Goal: Task Accomplishment & Management: Manage account settings

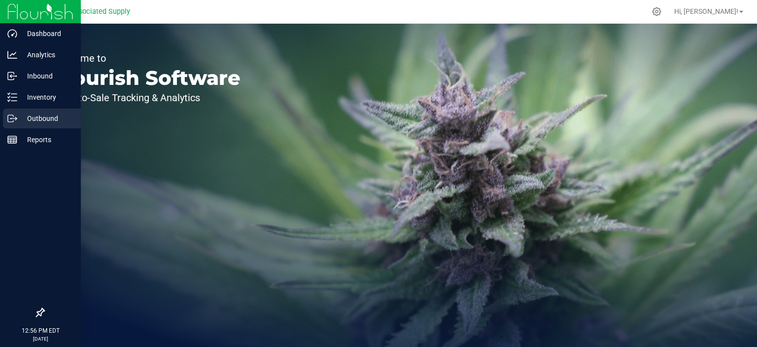
click at [9, 120] on icon at bounding box center [12, 118] width 10 height 10
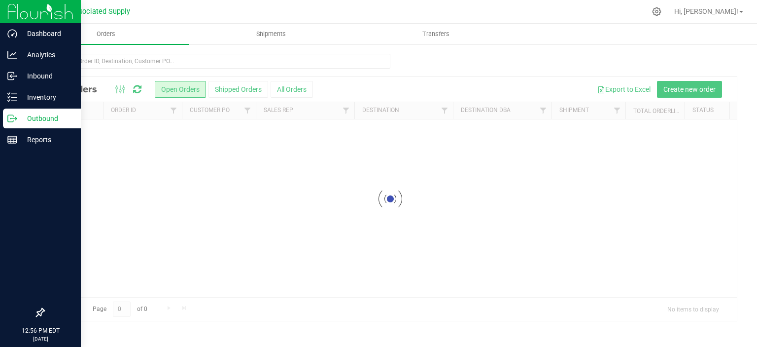
click at [18, 122] on p "Outbound" at bounding box center [46, 118] width 59 height 12
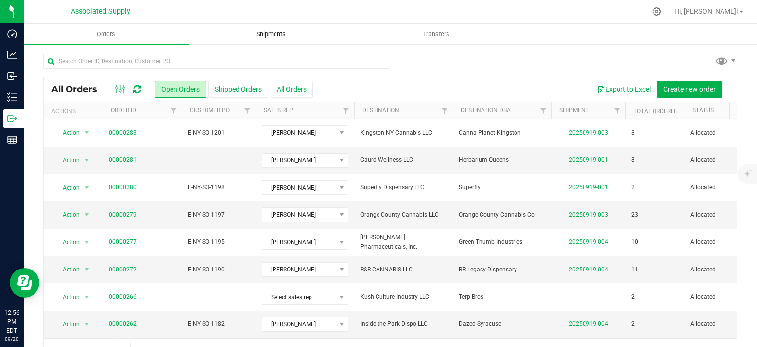
click at [252, 27] on uib-tab-heading "Shipments" at bounding box center [271, 34] width 164 height 20
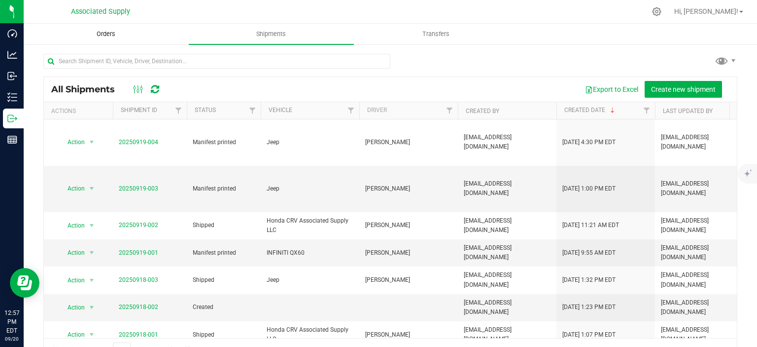
click at [103, 35] on span "Orders" at bounding box center [105, 34] width 45 height 9
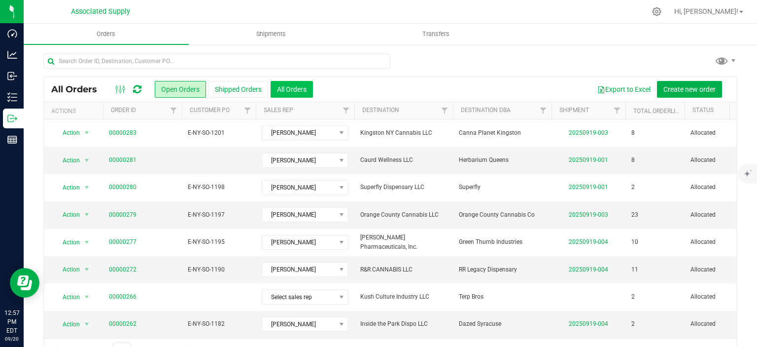
click at [290, 88] on button "All Orders" at bounding box center [292, 89] width 42 height 17
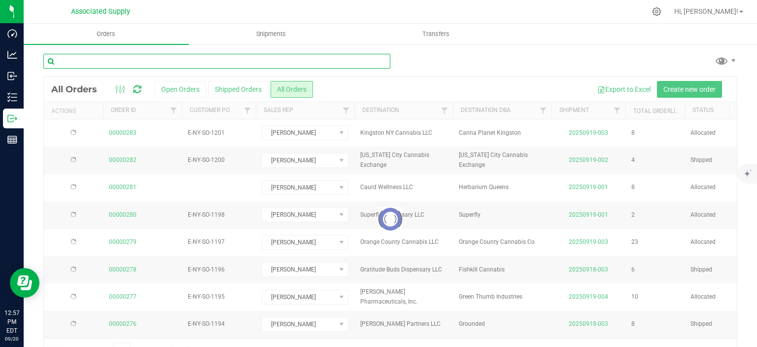
click at [175, 59] on input "text" at bounding box center [216, 61] width 347 height 15
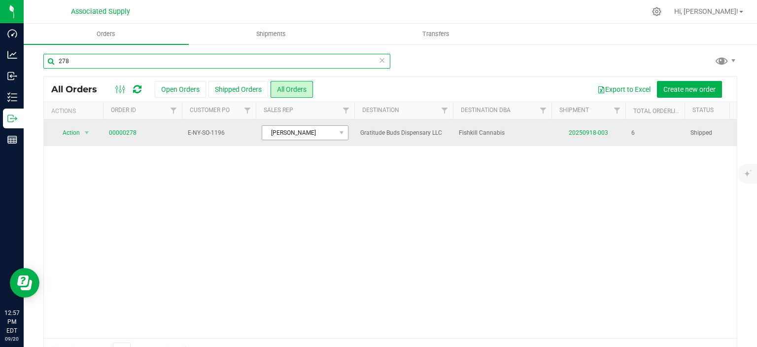
type input "278"
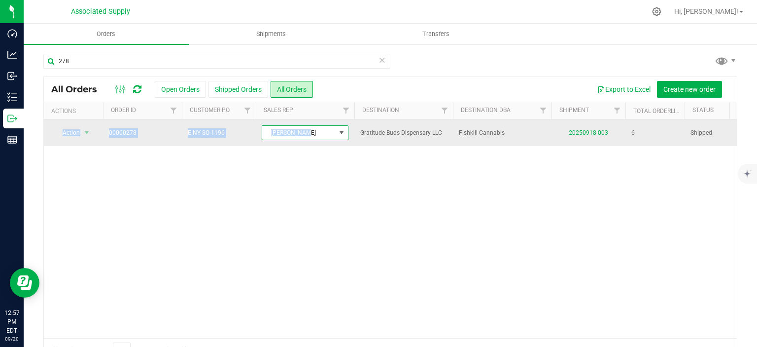
drag, startPoint x: 304, startPoint y: 135, endPoint x: 396, endPoint y: 145, distance: 93.2
click at [116, 131] on link "00000278" at bounding box center [123, 132] width 28 height 9
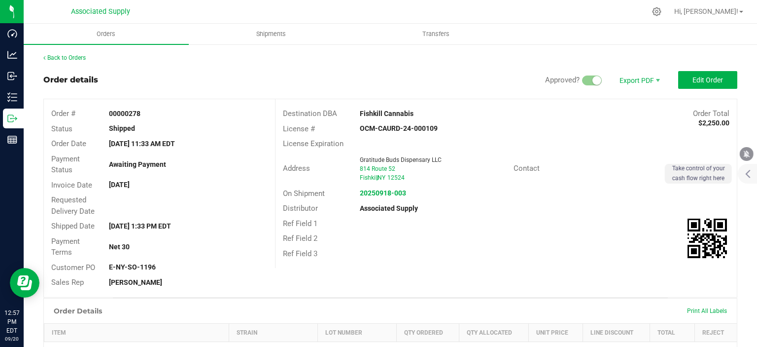
drag, startPoint x: 756, startPoint y: 167, endPoint x: 757, endPoint y: 250, distance: 83.3
click at [757, 250] on body "Dashboard Analytics Inbound Inventory Outbound Reports 12:57 PM EDT [DATE] 09/2…" at bounding box center [378, 173] width 757 height 347
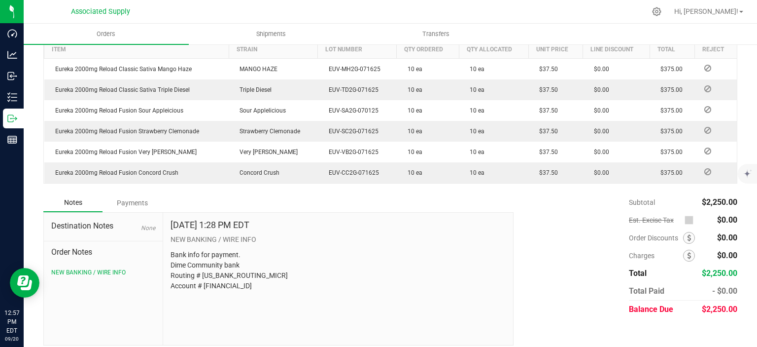
scroll to position [290, 0]
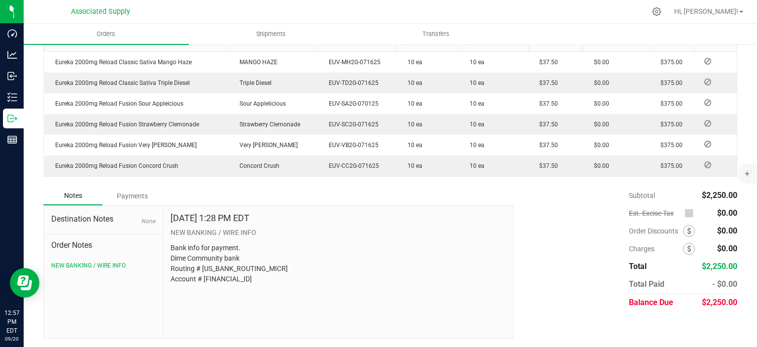
click at [258, 310] on div "[DATE] 1:28 PM EDT NEW BANKING / WIRE INFO Bank info for payment. Dime Communit…" at bounding box center [338, 272] width 350 height 132
click at [132, 192] on div "Payments" at bounding box center [132, 196] width 59 height 18
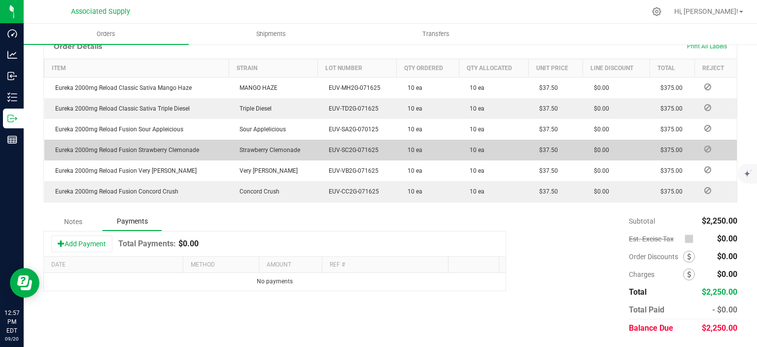
scroll to position [263, 0]
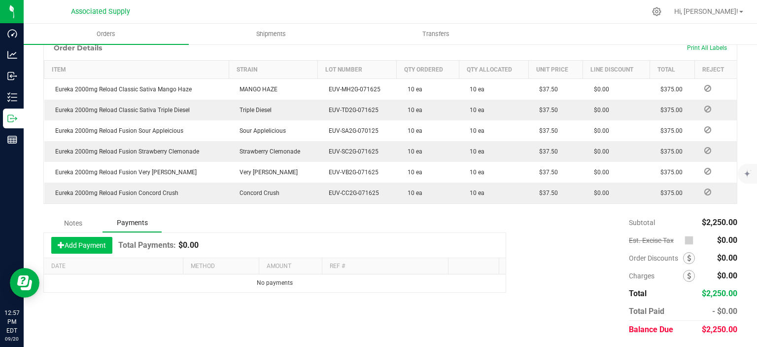
click at [80, 244] on button "Add Payment" at bounding box center [81, 245] width 61 height 17
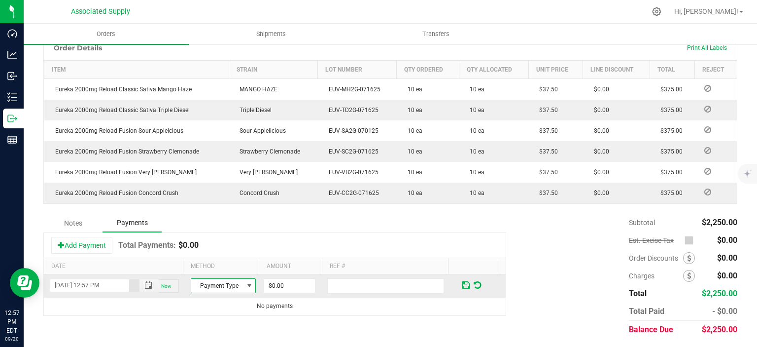
click at [245, 282] on span at bounding box center [249, 285] width 8 height 8
click at [220, 255] on li "ACH & Bank Transfer" at bounding box center [218, 254] width 62 height 14
click at [218, 258] on th "Method" at bounding box center [221, 266] width 76 height 17
click at [288, 283] on input "0" at bounding box center [289, 286] width 51 height 14
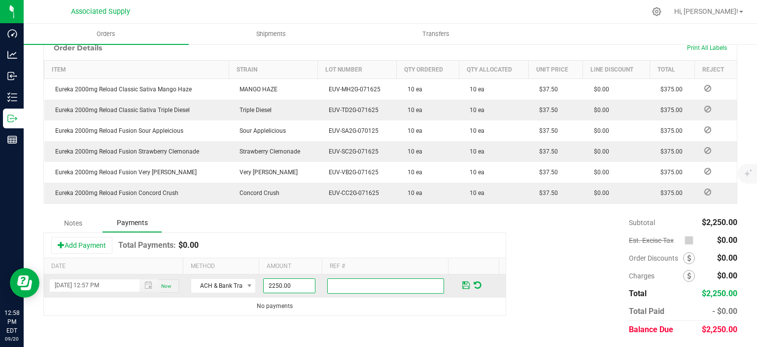
type input "$2,250.00"
click at [359, 288] on input "text" at bounding box center [385, 285] width 116 height 15
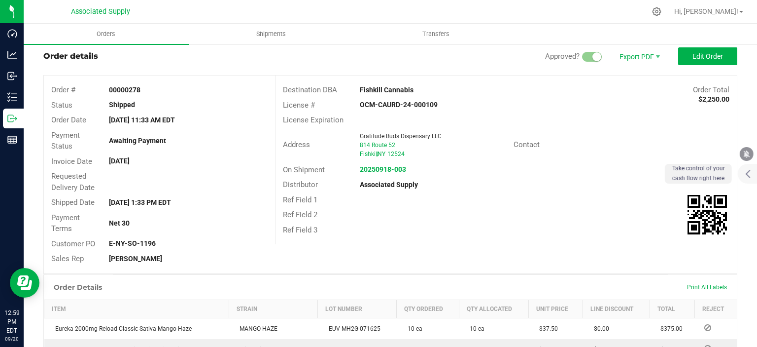
scroll to position [20, 0]
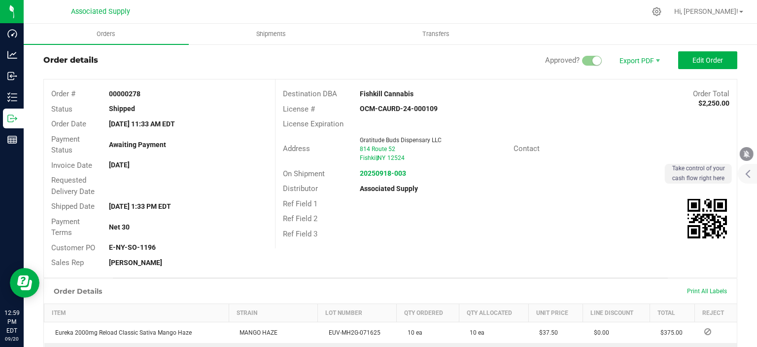
drag, startPoint x: 357, startPoint y: 90, endPoint x: 432, endPoint y: 88, distance: 75.0
click at [432, 88] on div "Destination DBA Fishkill Cannabis Order Total $2,250.00" at bounding box center [506, 93] width 461 height 15
drag, startPoint x: 356, startPoint y: 138, endPoint x: 463, endPoint y: 140, distance: 107.0
click at [463, 140] on div "Gratitude Buds Dispensary LLC" at bounding box center [433, 140] width 146 height 9
copy span "Gratitude Buds Dispensary LLC"
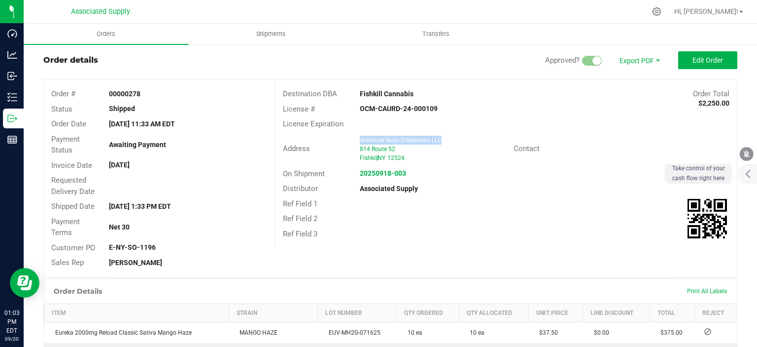
drag, startPoint x: 357, startPoint y: 94, endPoint x: 420, endPoint y: 99, distance: 63.2
click at [420, 99] on div "Destination DBA Fishkill Cannabis Order Total $2,250.00" at bounding box center [506, 93] width 461 height 15
copy strong "Fishkill Cannabis"
click at [416, 98] on div "Fishkill Cannabis" at bounding box center [448, 94] width 192 height 10
click at [441, 93] on div "Fishkill Cannabis" at bounding box center [448, 94] width 192 height 10
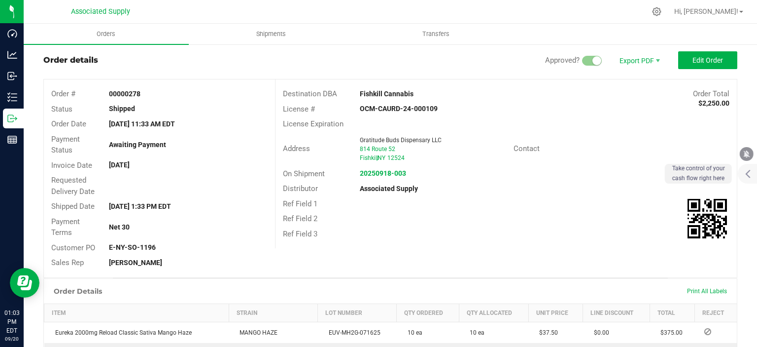
click at [409, 94] on strong "Fishkill Cannabis" at bounding box center [387, 94] width 54 height 8
drag, startPoint x: 411, startPoint y: 93, endPoint x: 381, endPoint y: 88, distance: 30.0
click at [381, 89] on div "Fishkill Cannabis" at bounding box center [448, 94] width 192 height 10
copy strong "Cannabis"
click at [695, 317] on th "Reject" at bounding box center [716, 312] width 42 height 18
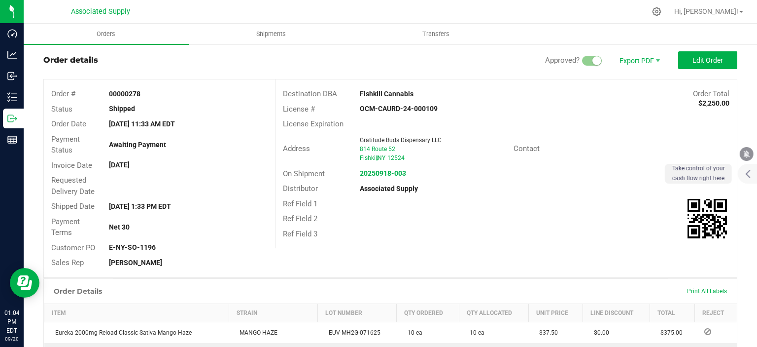
click at [663, 272] on div "Order details Approved? Export PDF Edit Order Order # 00000278 Status Shipped O…" at bounding box center [390, 316] width 694 height 530
click at [613, 242] on div "Destination DBA Fishkill Cannabis Order Total $2,250.00 License # OCM-CAURD-24-…" at bounding box center [506, 163] width 462 height 169
click at [611, 239] on div "Ref Field 3" at bounding box center [506, 233] width 461 height 15
click at [497, 211] on div "Destination DBA Fishkill Cannabis Order Total $2,250.00 License # OCM-CAURD-24-…" at bounding box center [506, 163] width 462 height 169
